Goal: Transaction & Acquisition: Purchase product/service

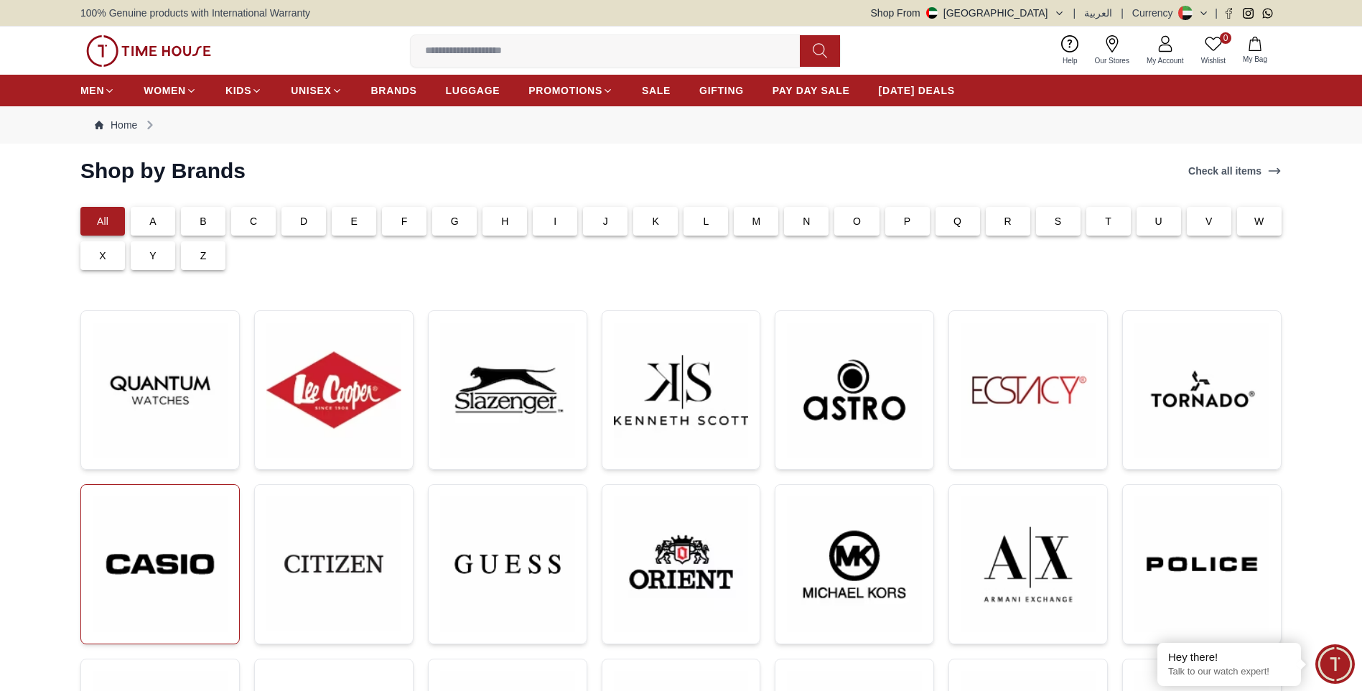
click at [200, 568] on img at bounding box center [160, 564] width 135 height 136
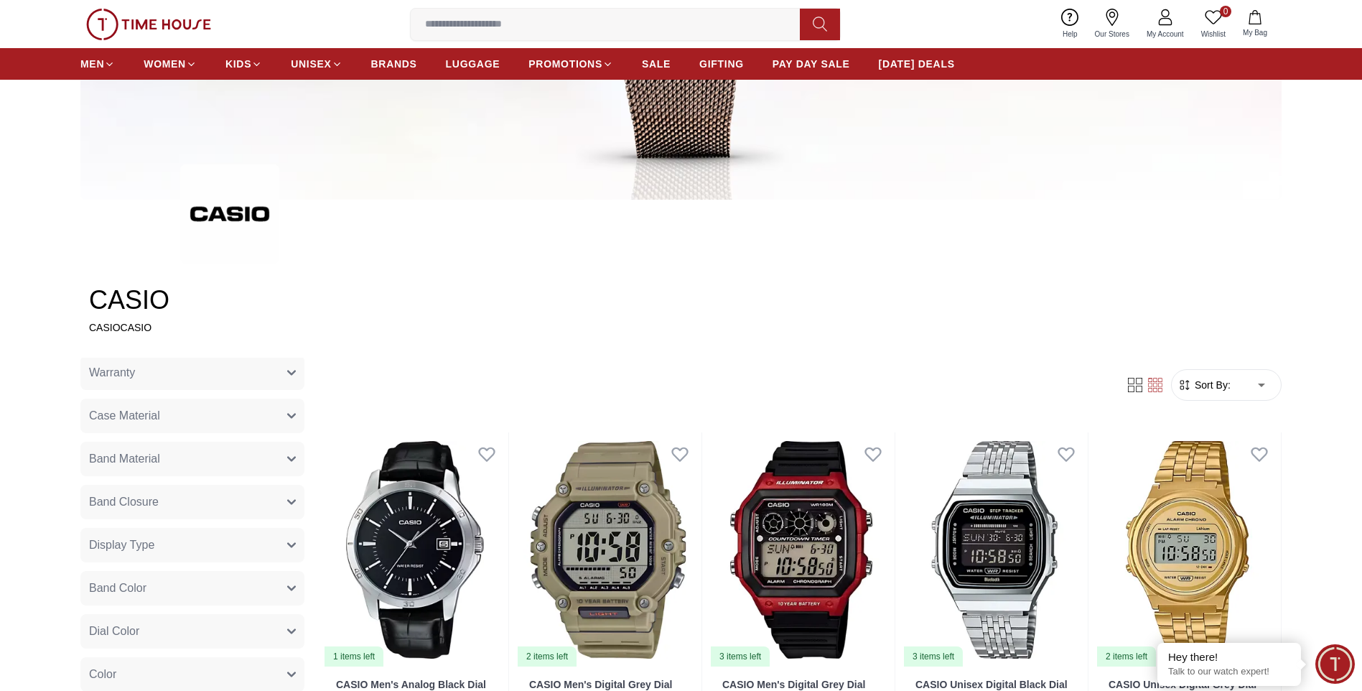
scroll to position [195, 0]
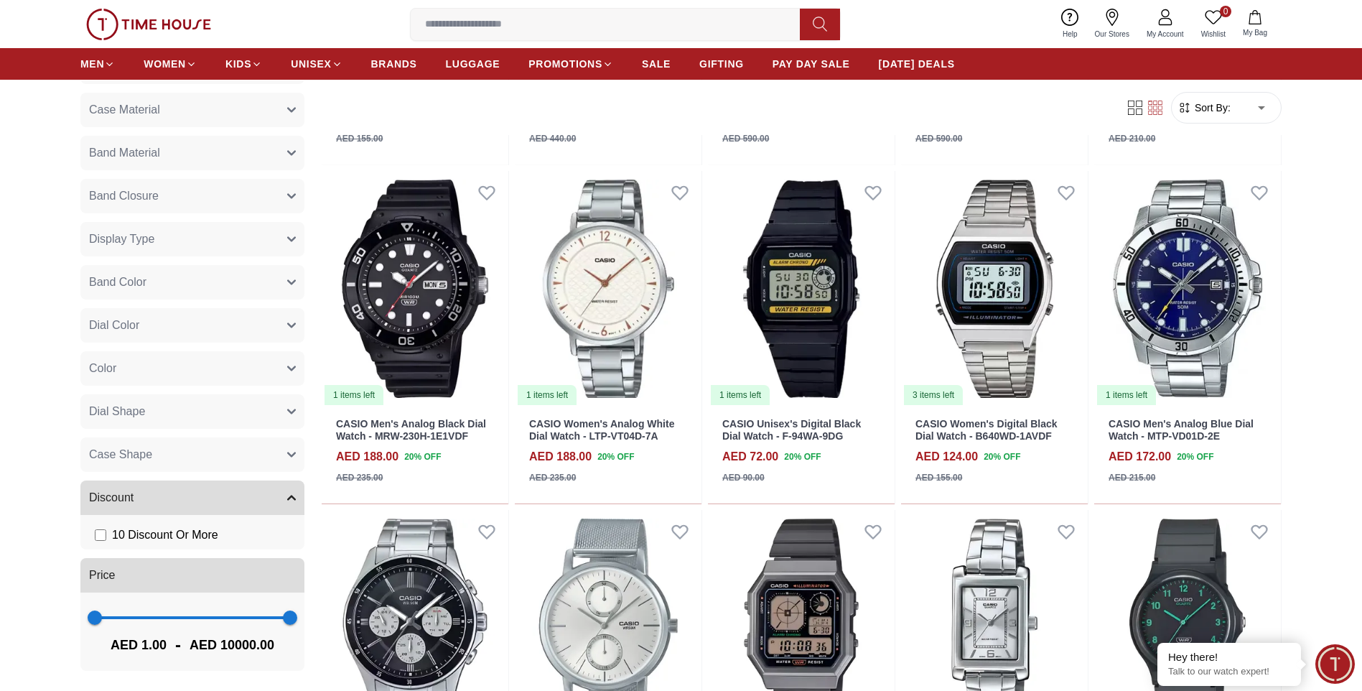
scroll to position [1938, 0]
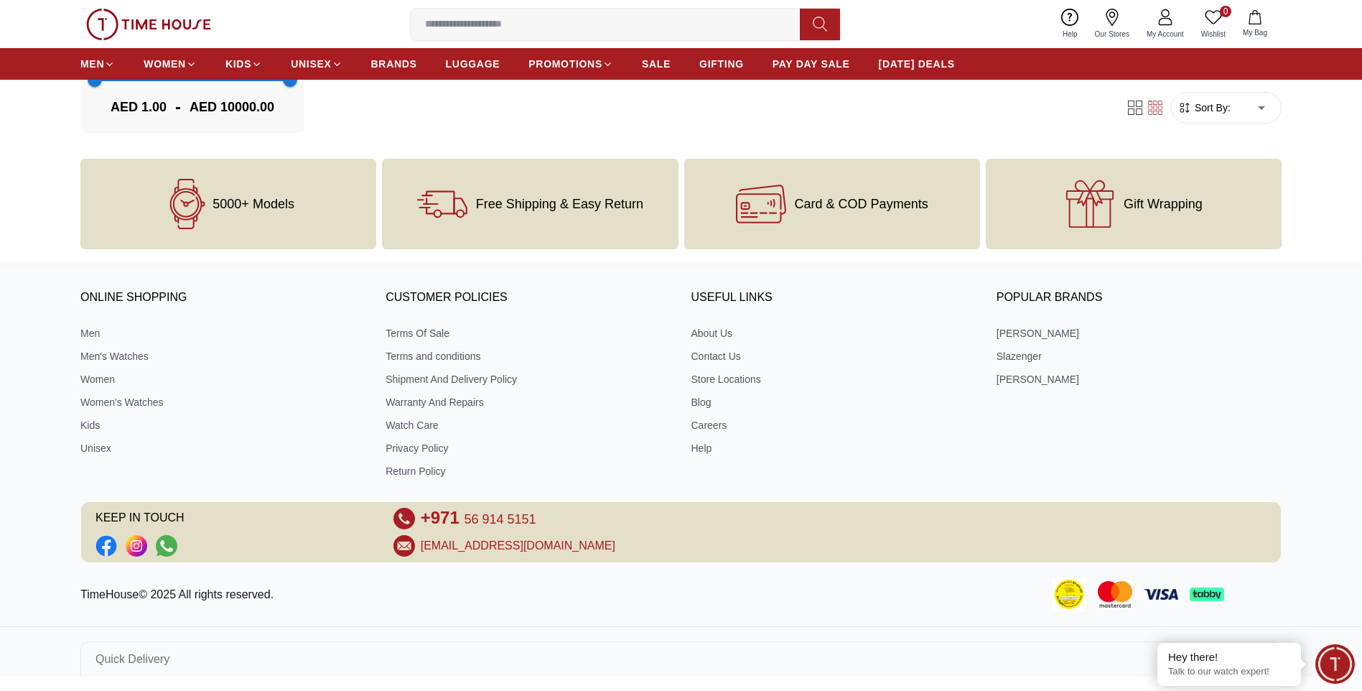
scroll to position [1246, 0]
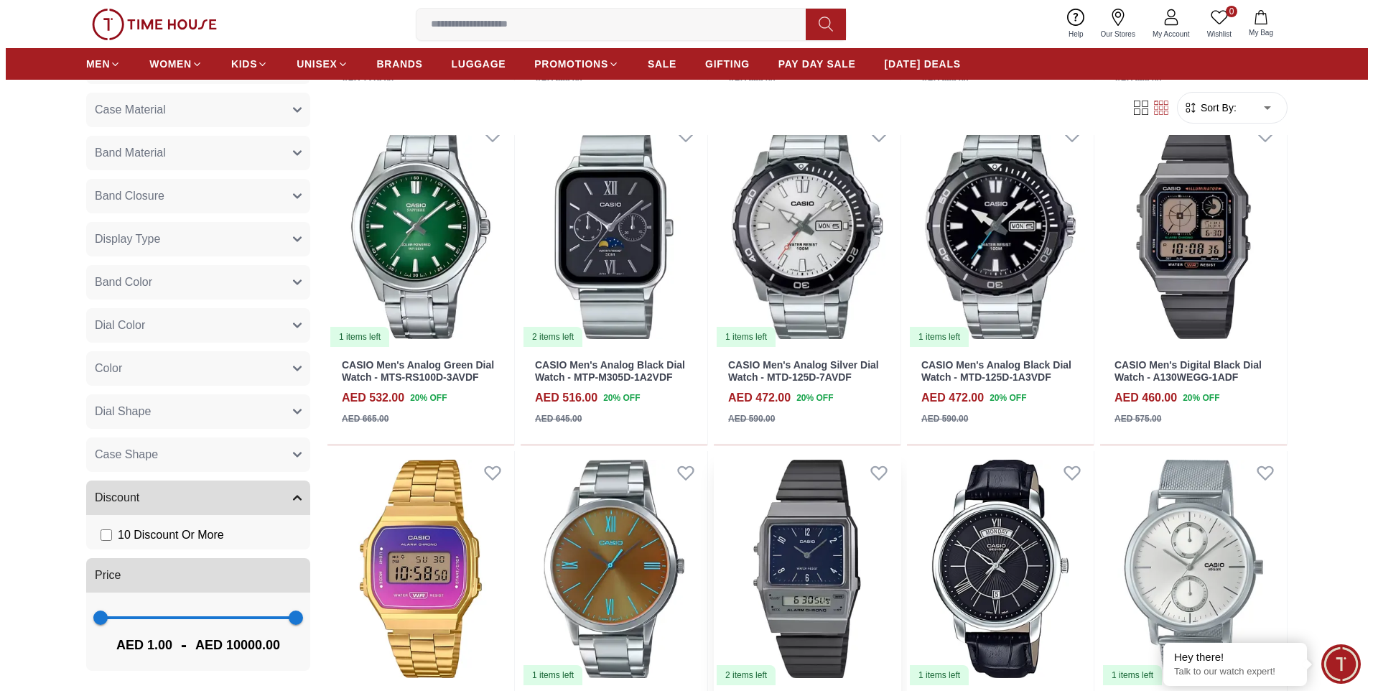
scroll to position [1077, 0]
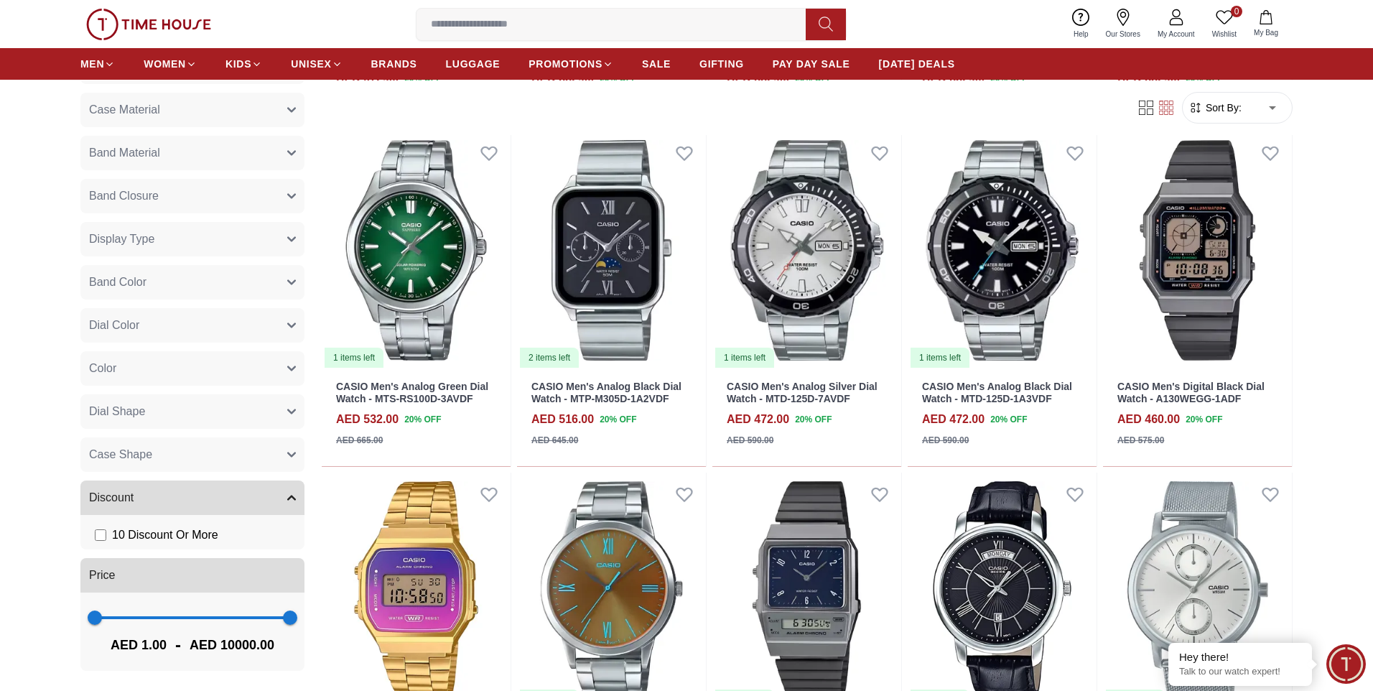
click at [1266, 109] on body "100% Genuine products with International Warranty Shop From [GEOGRAPHIC_DATA] |…" at bounding box center [686, 321] width 1373 height 2797
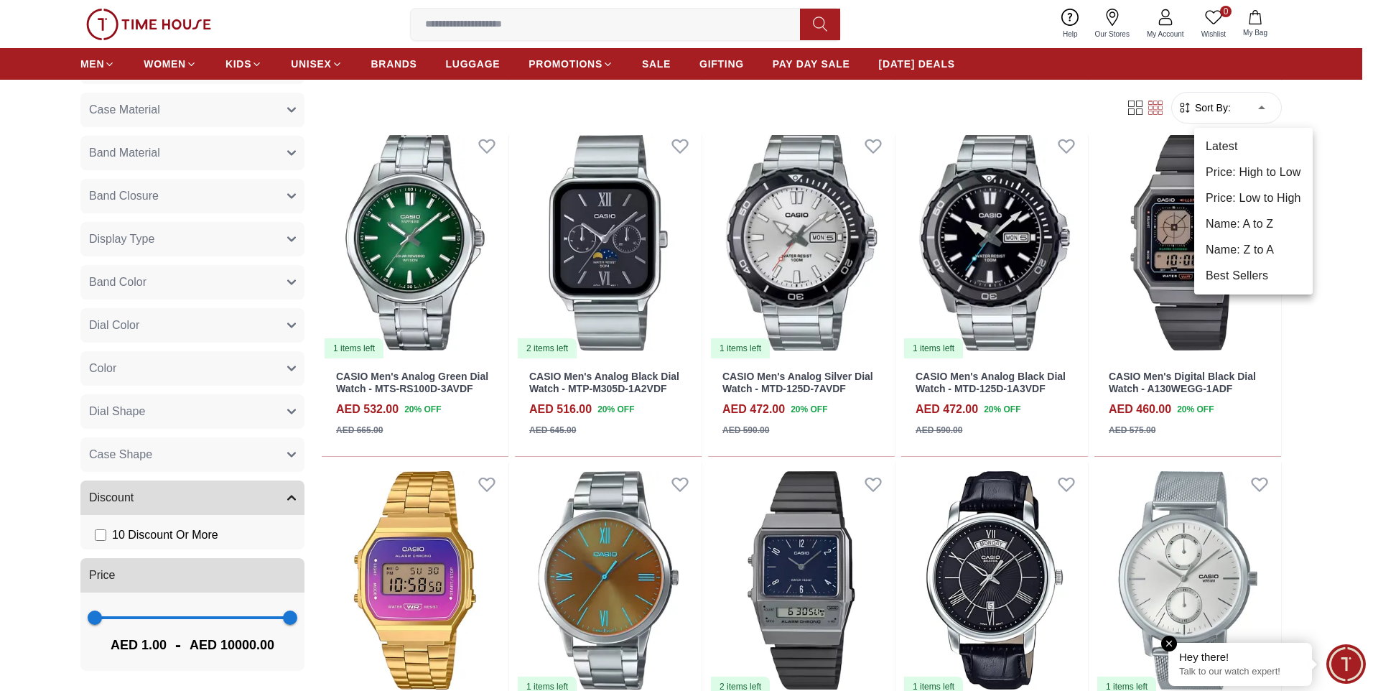
click at [1219, 663] on div "Hey there! Talk to our watch expert!" at bounding box center [1240, 664] width 144 height 43
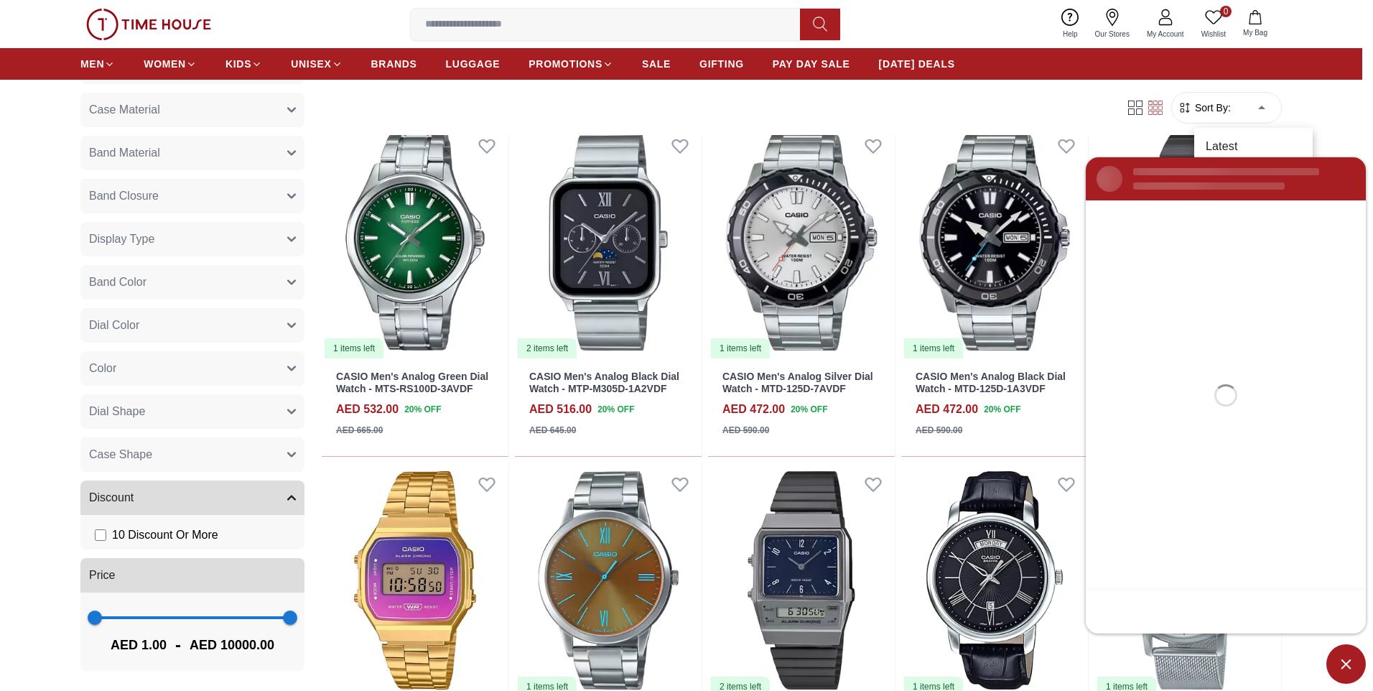
scroll to position [0, 0]
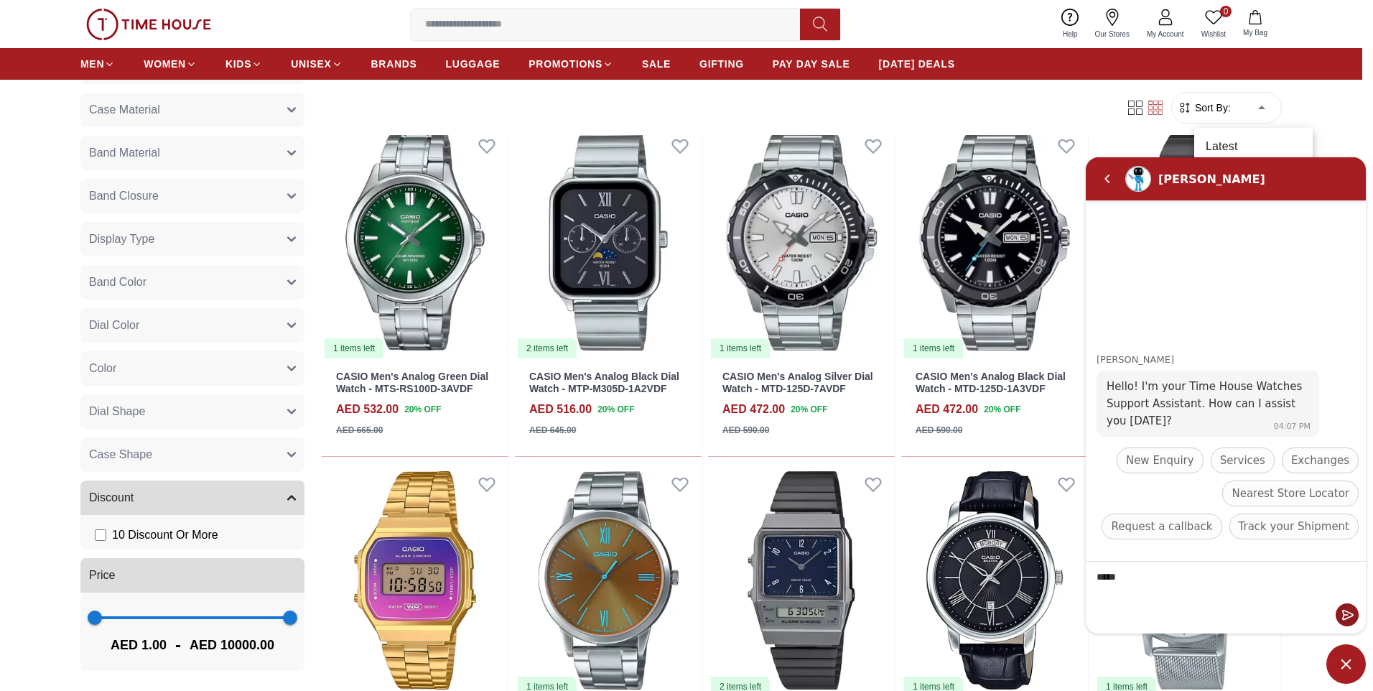
type textarea "******"
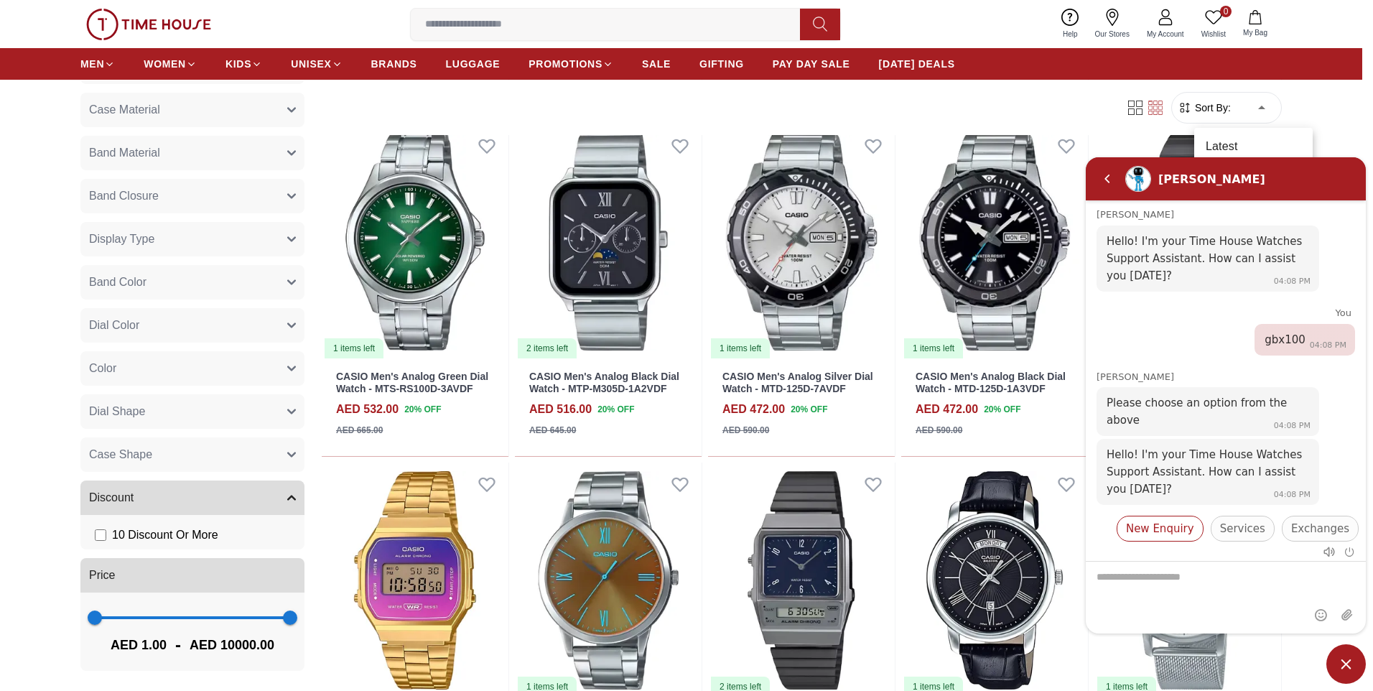
click at [1170, 522] on span "New Enquiry" at bounding box center [1160, 527] width 68 height 17
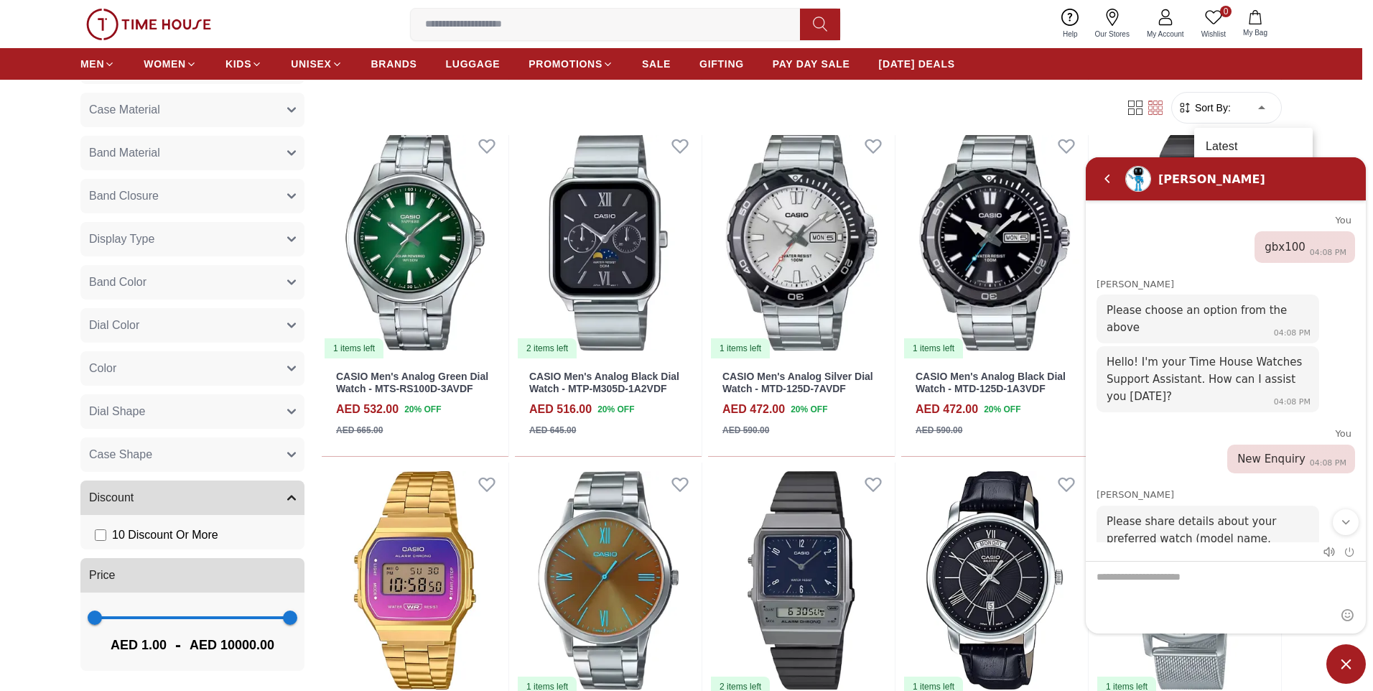
click at [1113, 579] on textarea "We are here to help you" at bounding box center [1226, 597] width 280 height 72
type textarea "*******"
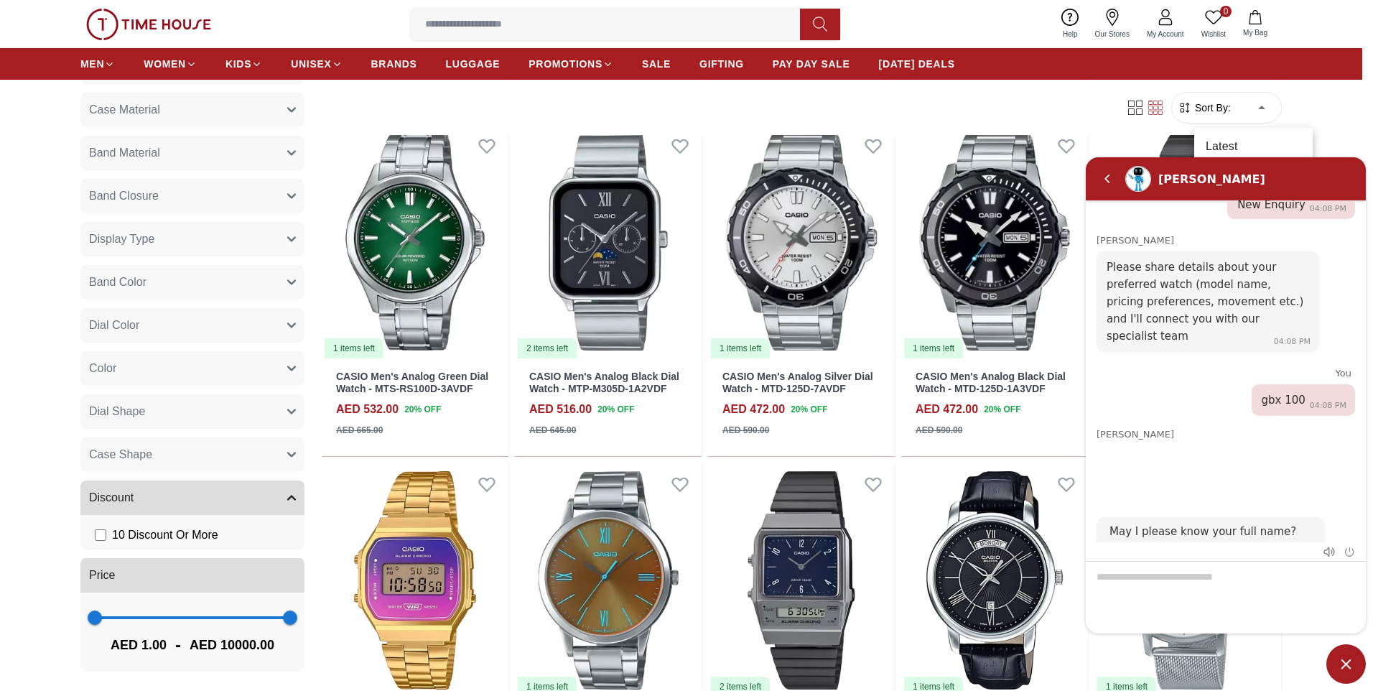
scroll to position [0, 0]
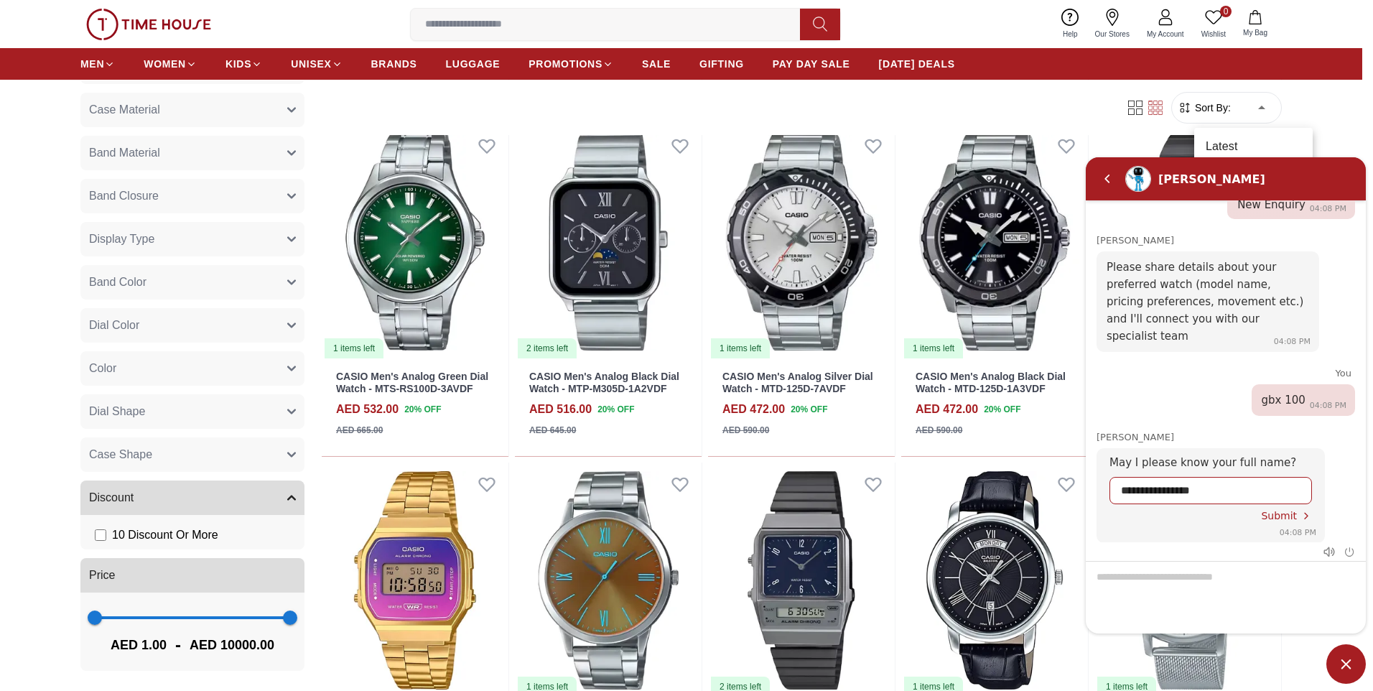
type input "**********"
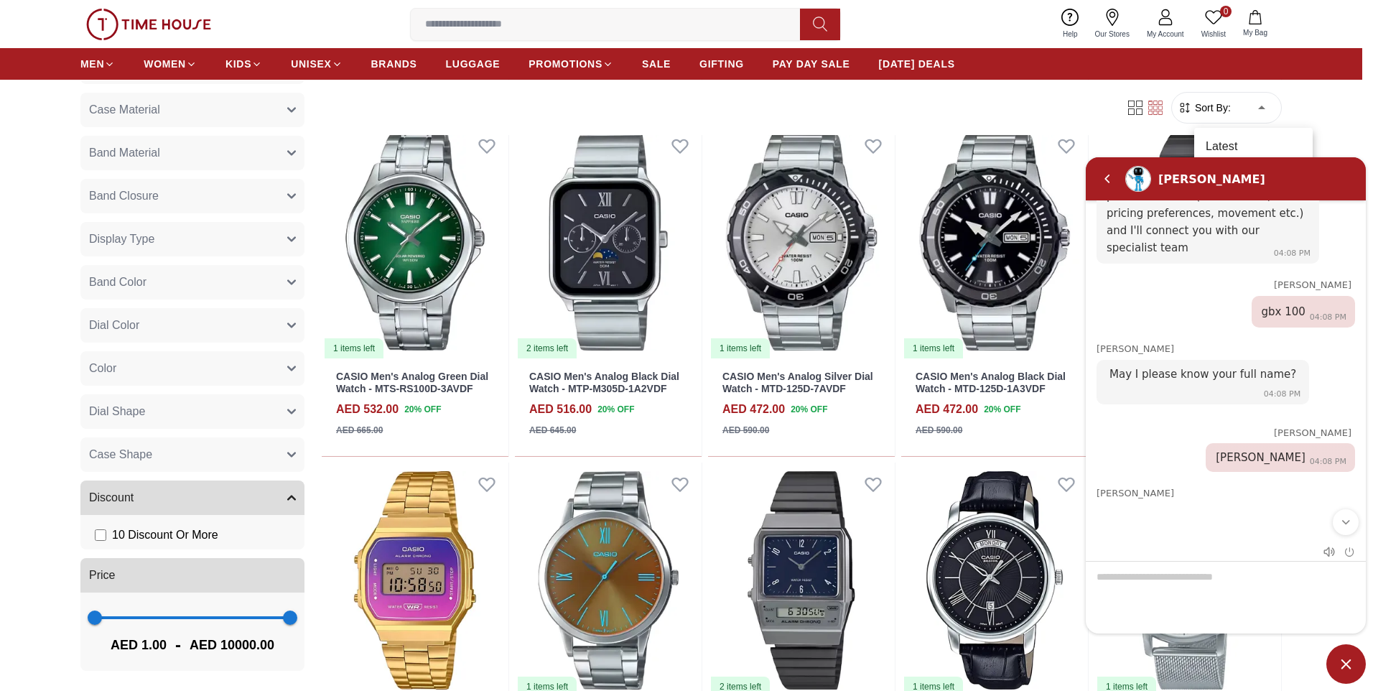
scroll to position [449, 0]
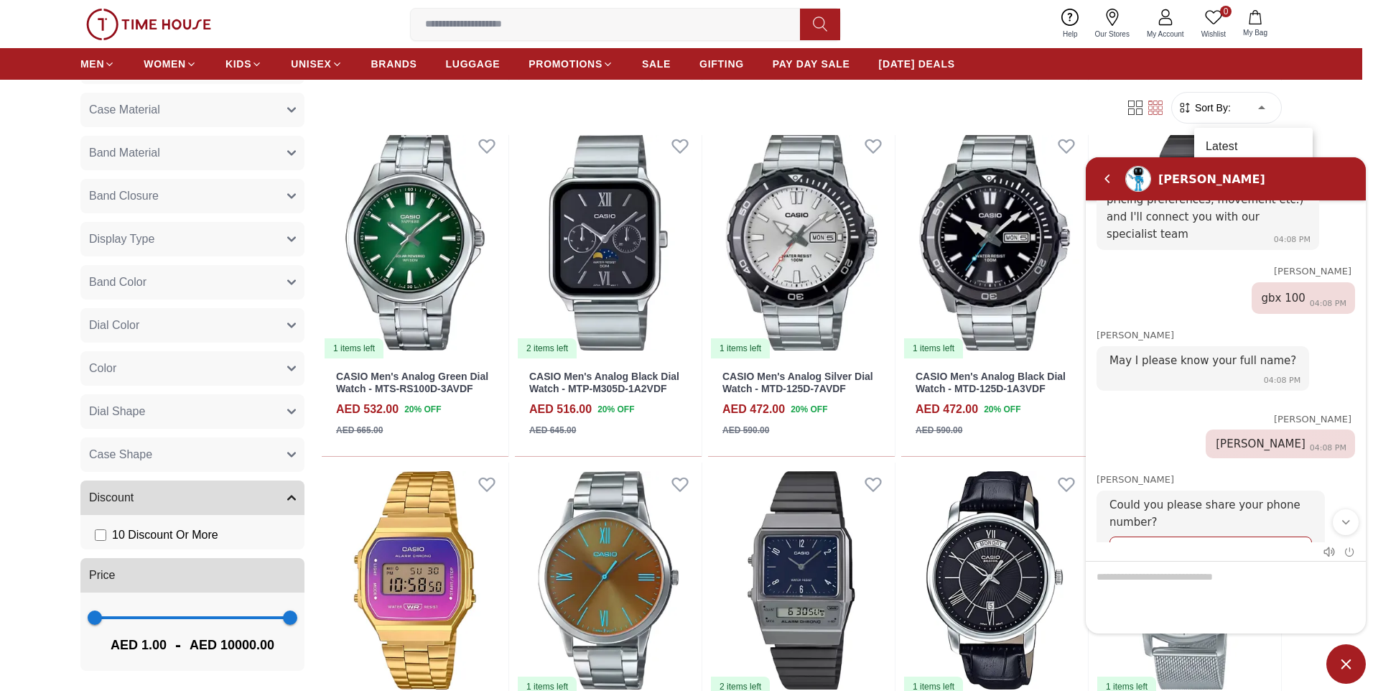
type input "********"
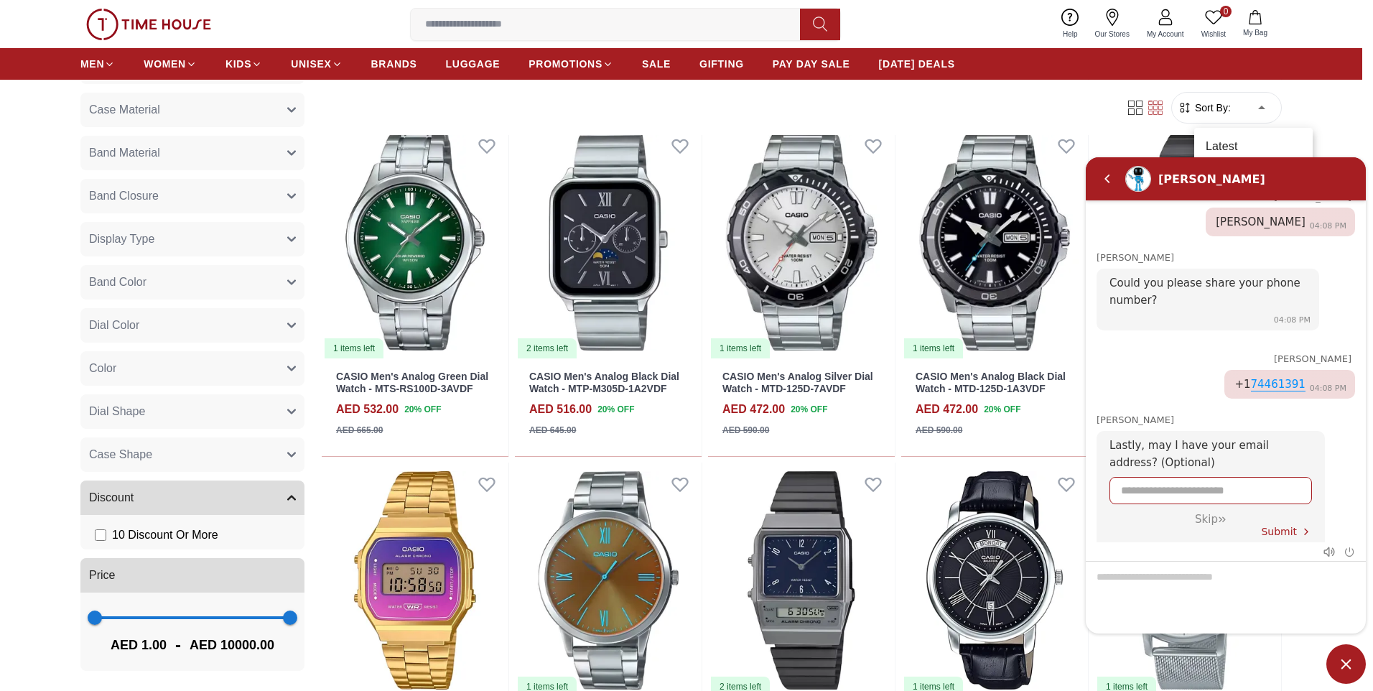
scroll to position [0, 0]
type input "**********"
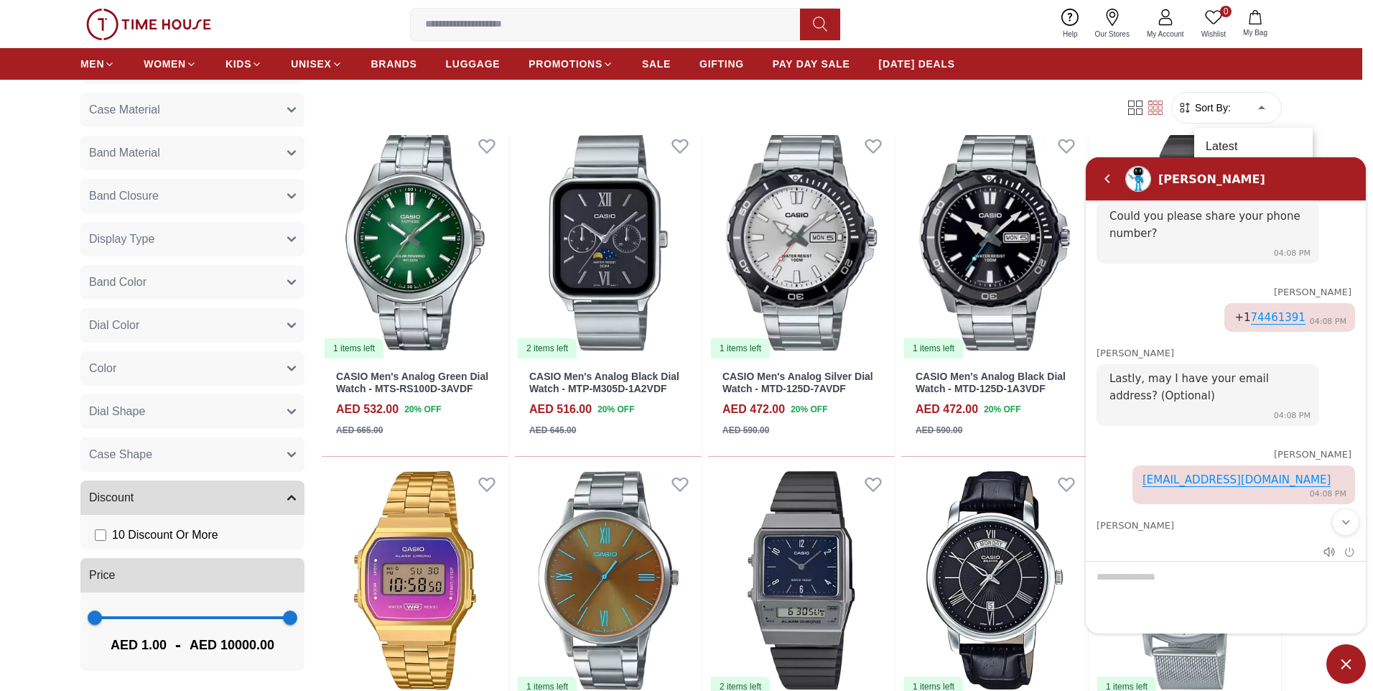
scroll to position [740, 0]
click at [1348, 523] on em "Scroll to bottom" at bounding box center [1345, 521] width 13 height 13
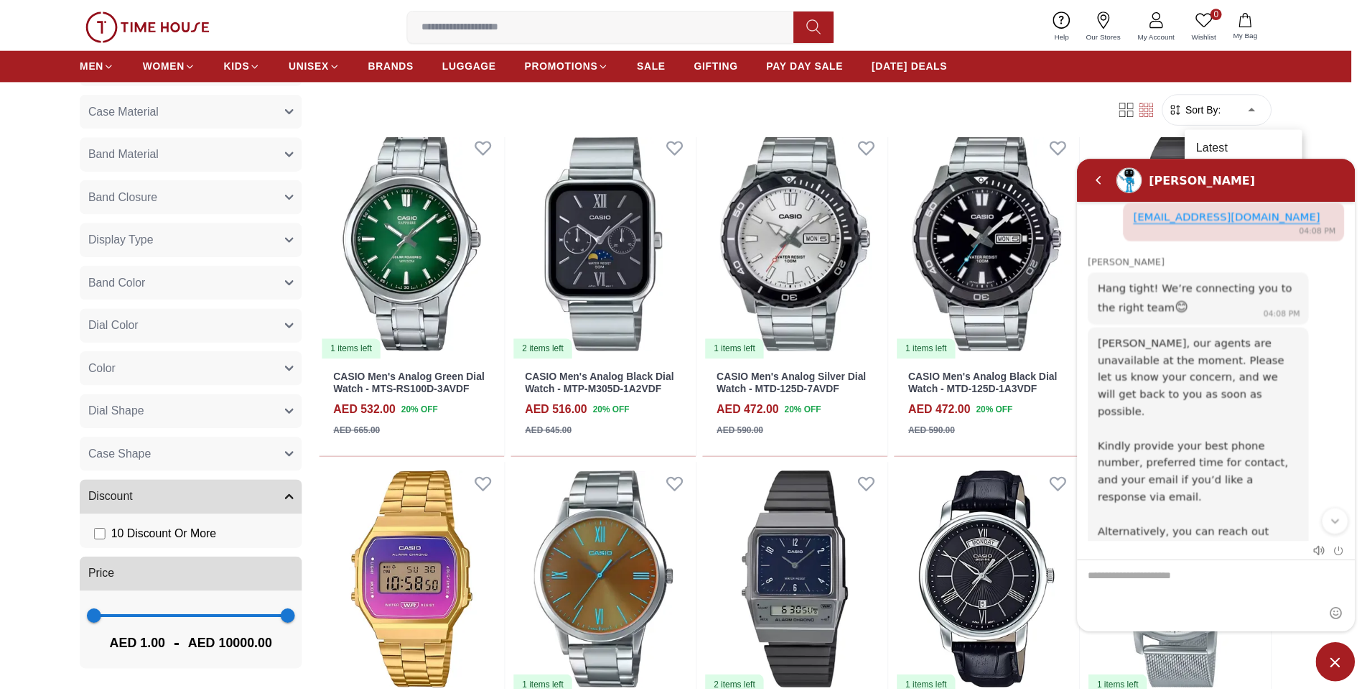
scroll to position [1094, 0]
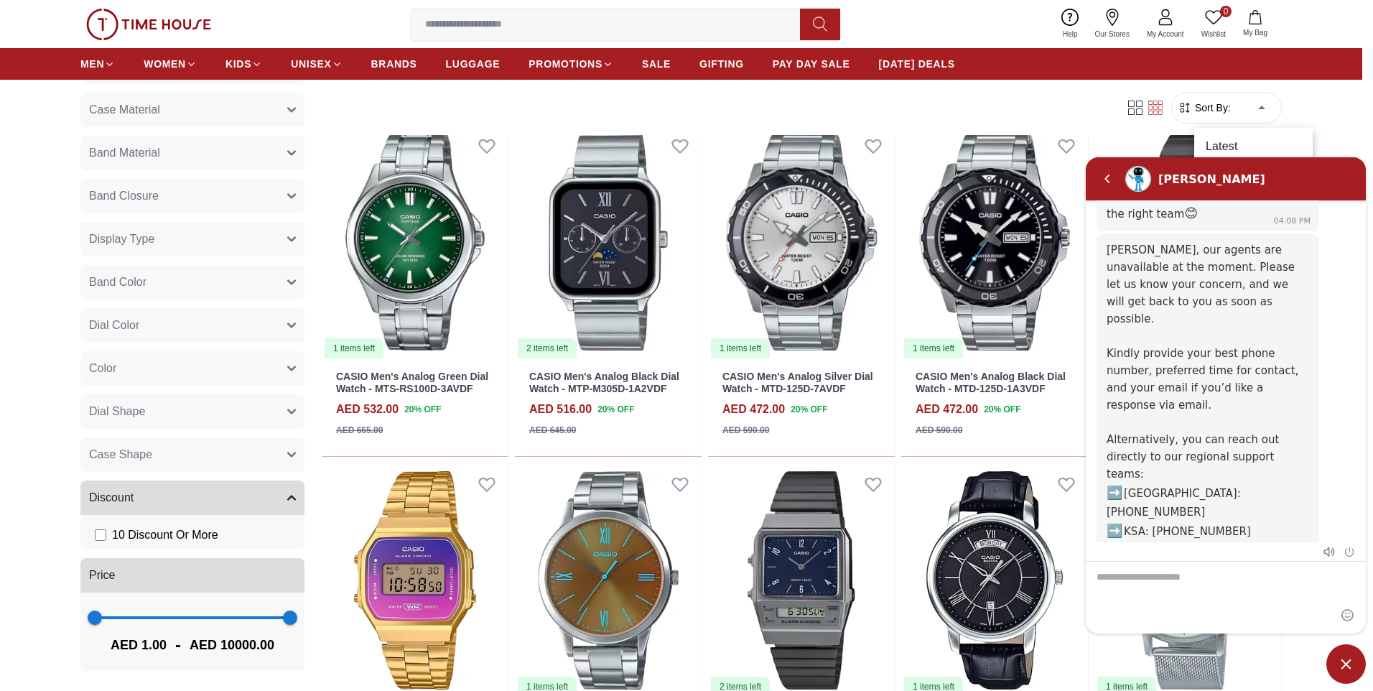
click at [1350, 658] on span "Minimize live chat window" at bounding box center [1345, 663] width 39 height 39
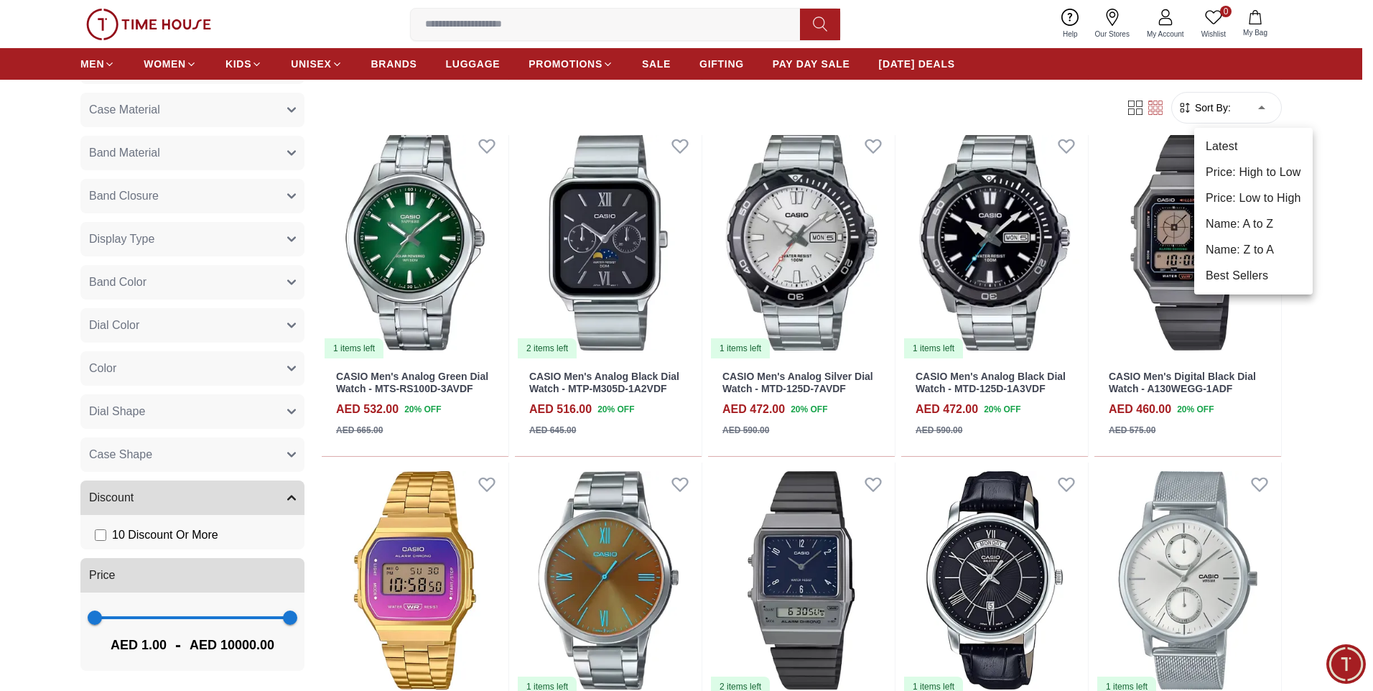
click at [1313, 322] on div at bounding box center [686, 345] width 1373 height 691
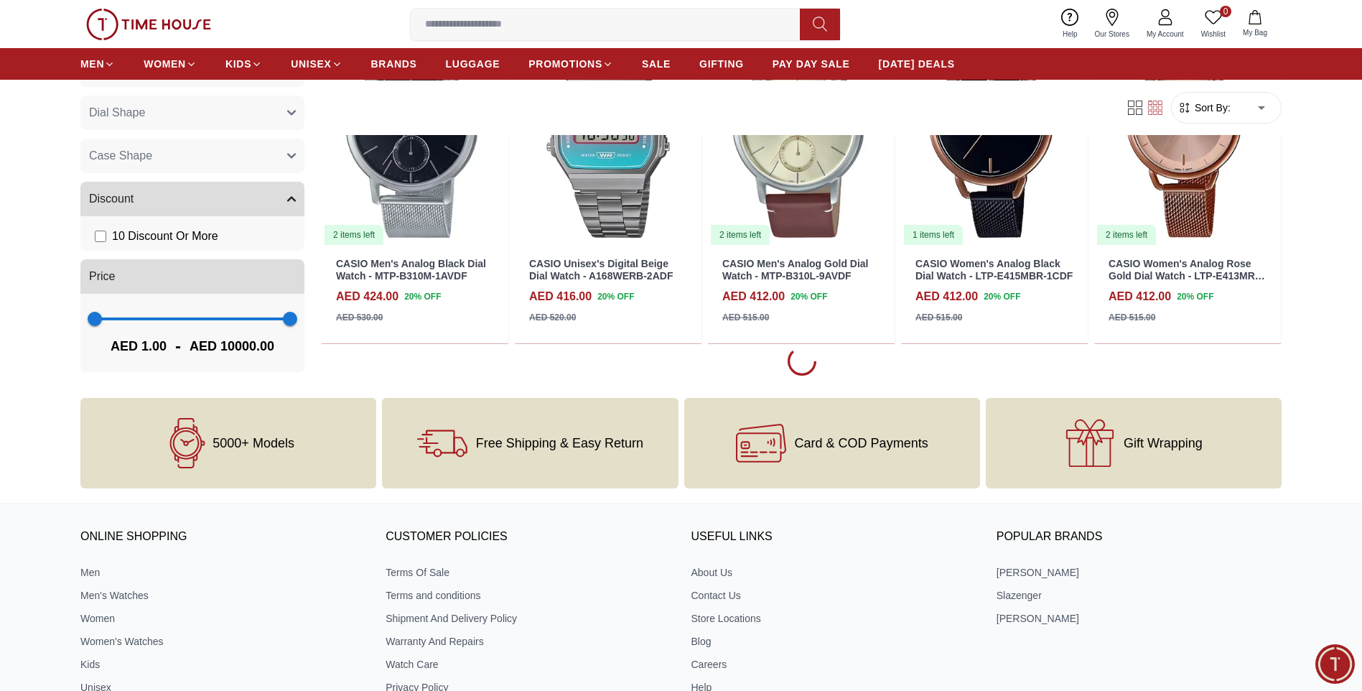
scroll to position [2103, 0]
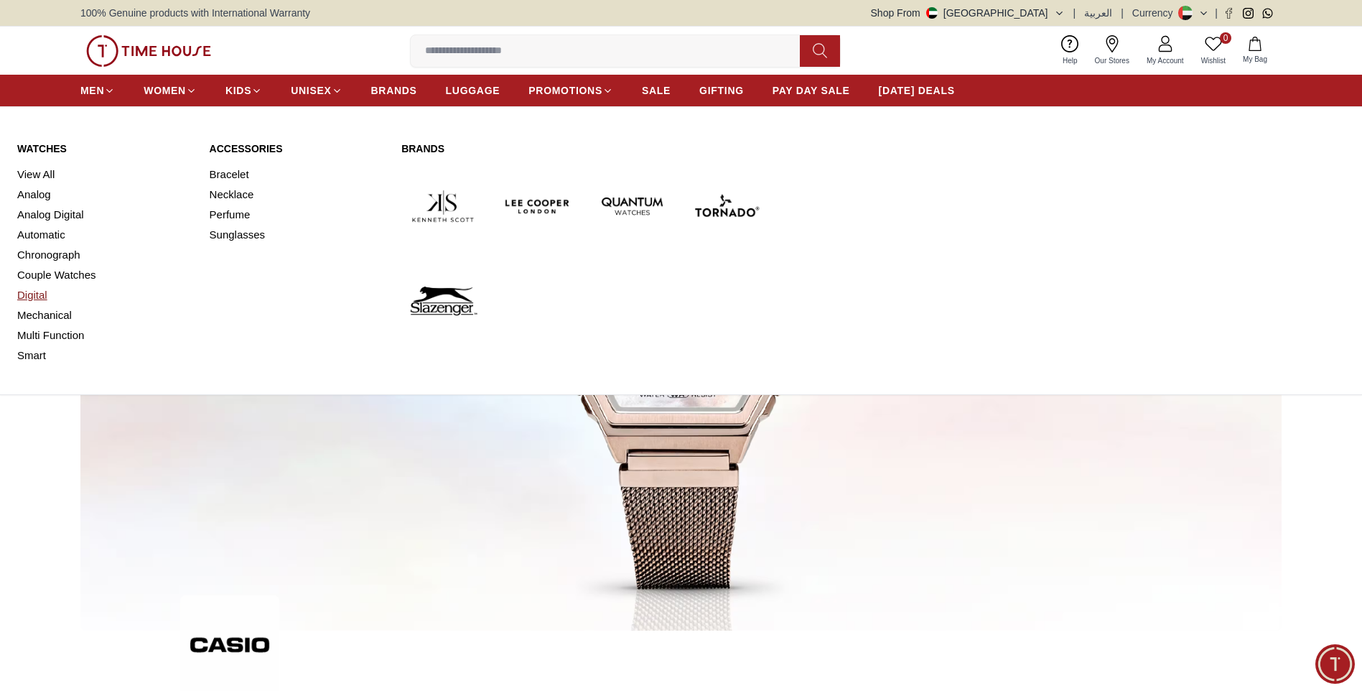
click at [50, 291] on link "Digital" at bounding box center [104, 295] width 175 height 20
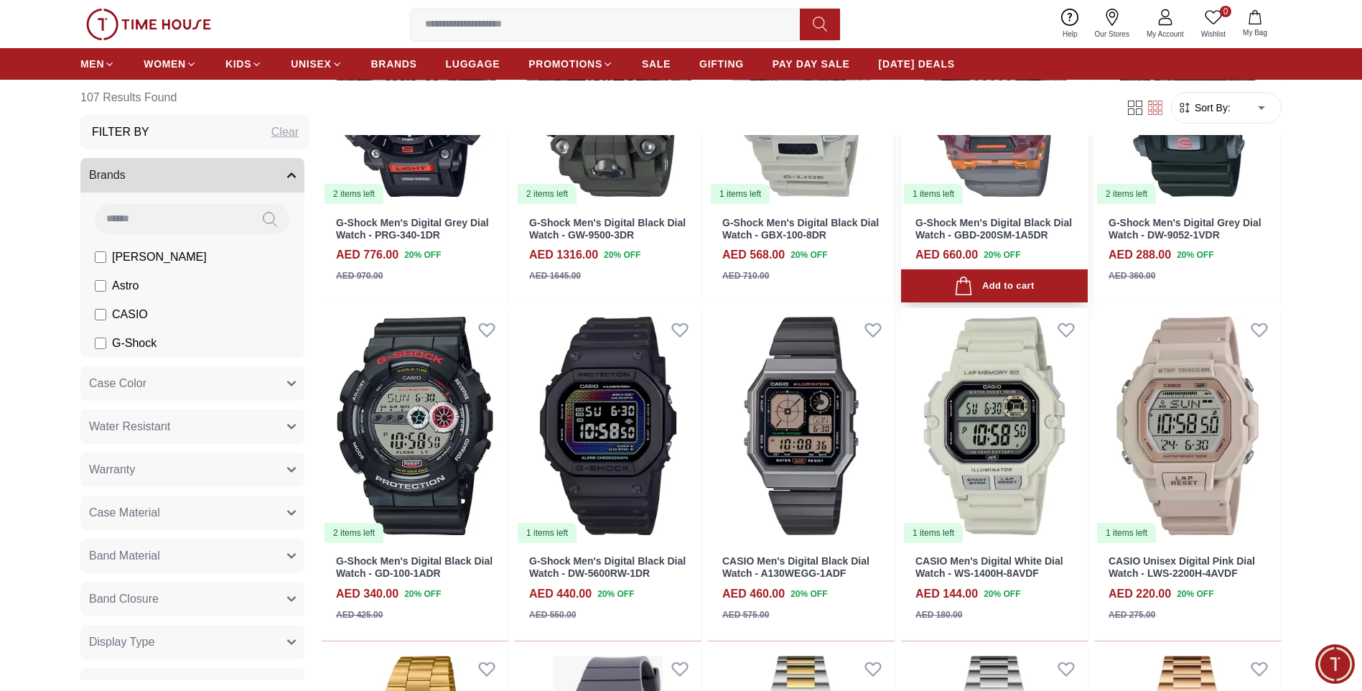
scroll to position [646, 0]
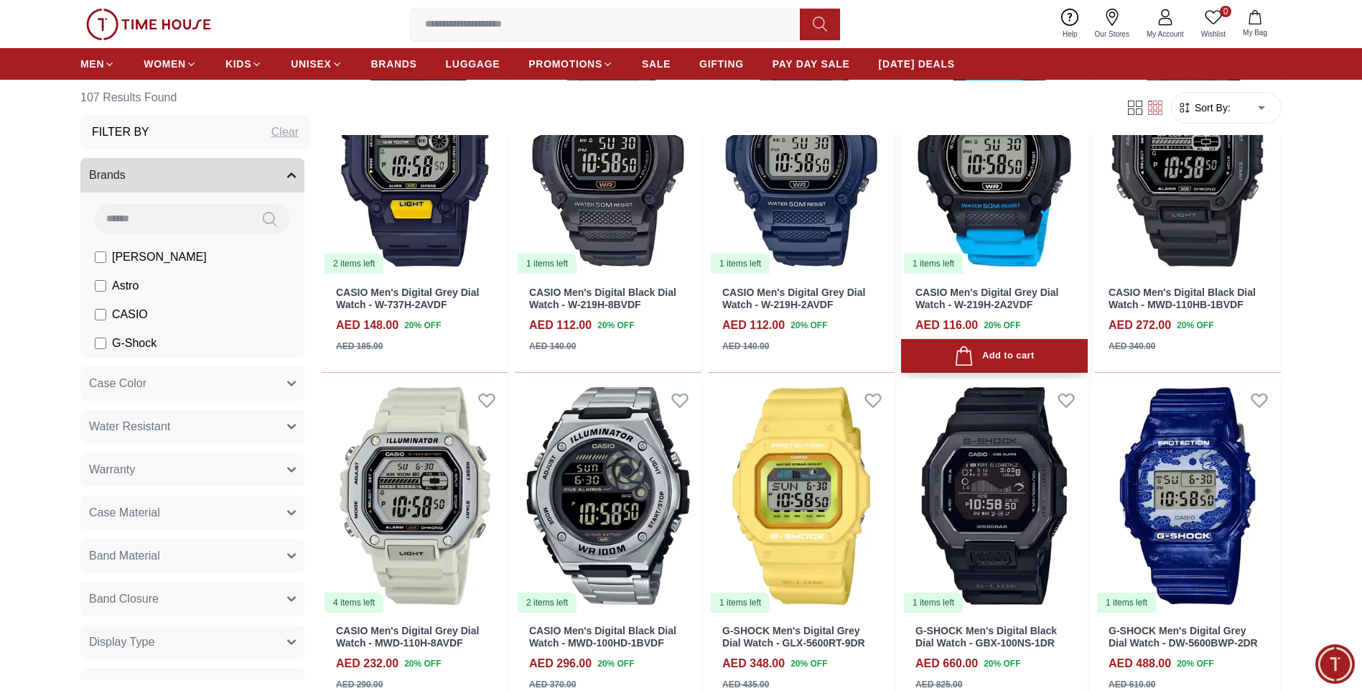
scroll to position [2154, 0]
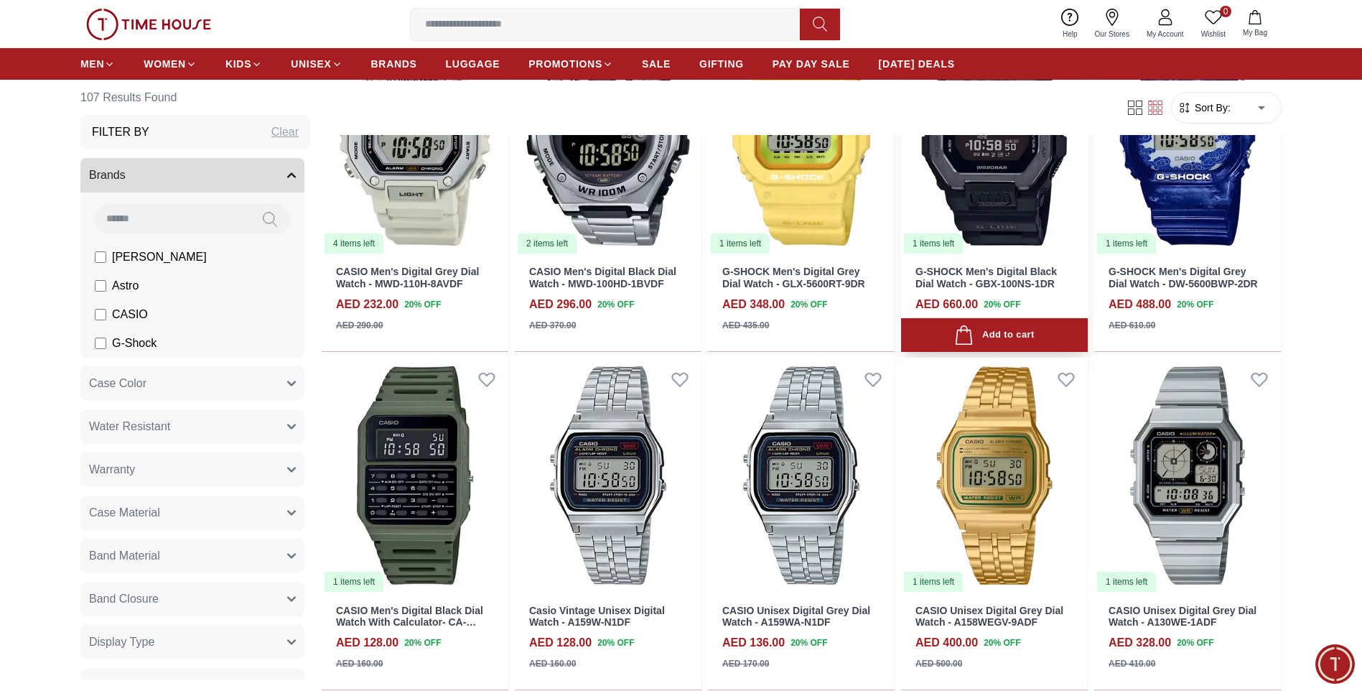
scroll to position [2441, 0]
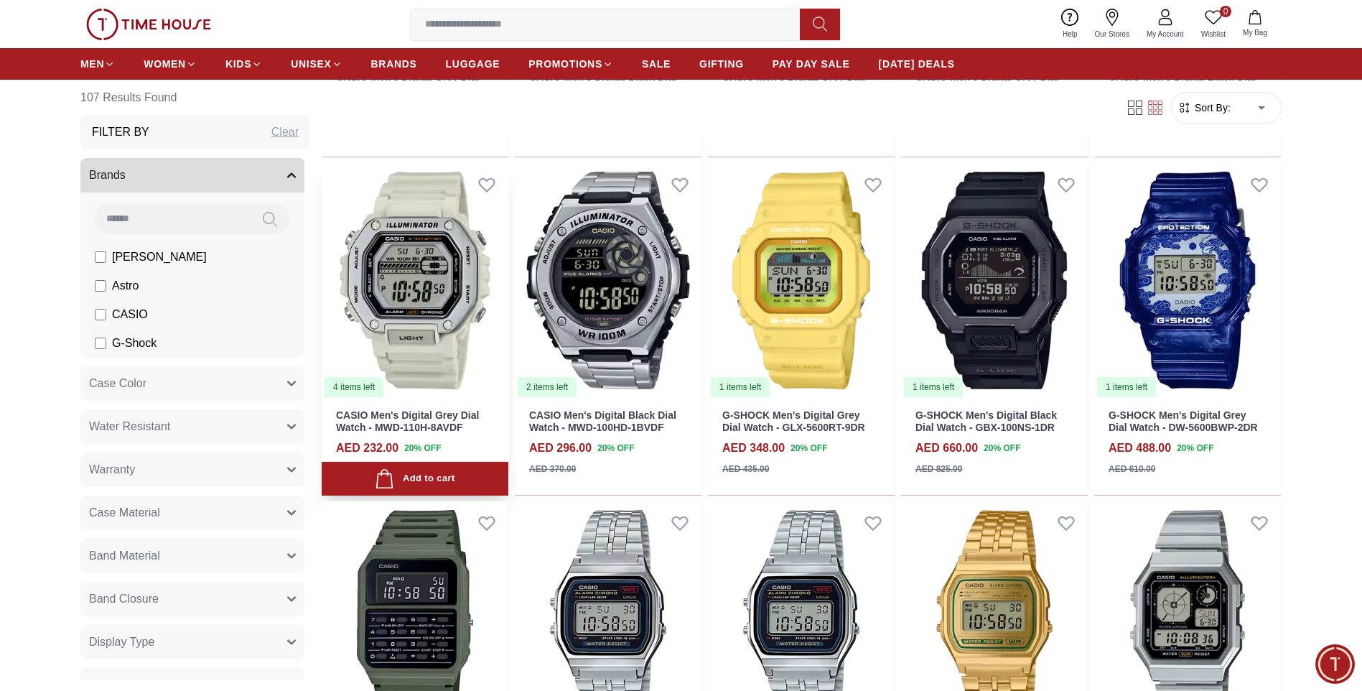
click at [421, 270] on img at bounding box center [415, 280] width 187 height 235
